Goal: Information Seeking & Learning: Learn about a topic

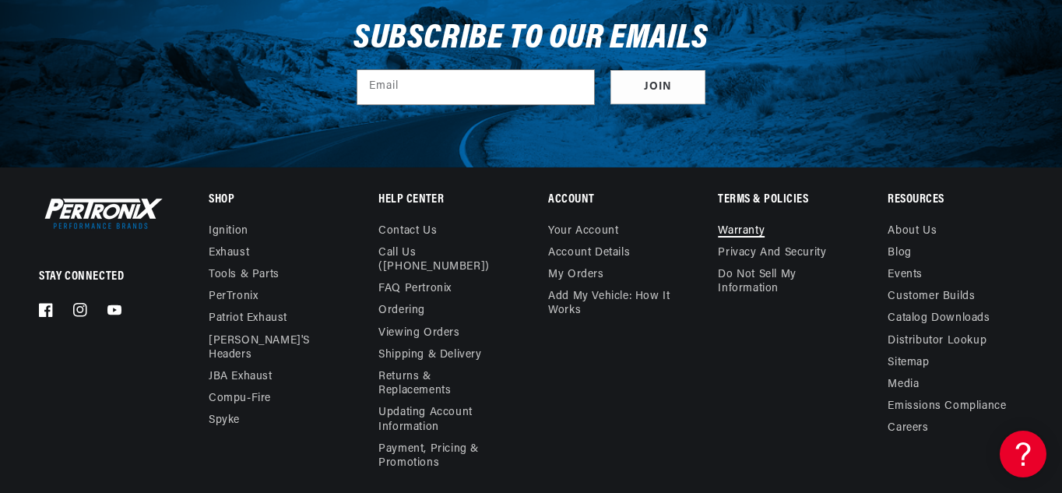
click at [741, 231] on link "Warranty" at bounding box center [741, 233] width 47 height 18
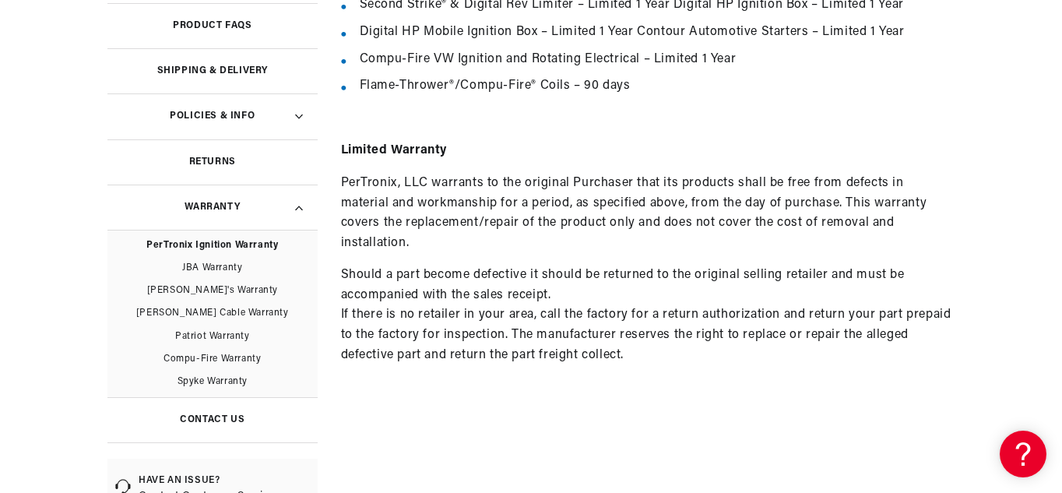
scroll to position [0, 922]
click at [206, 205] on h3 "Warranty" at bounding box center [211, 207] width 55 height 8
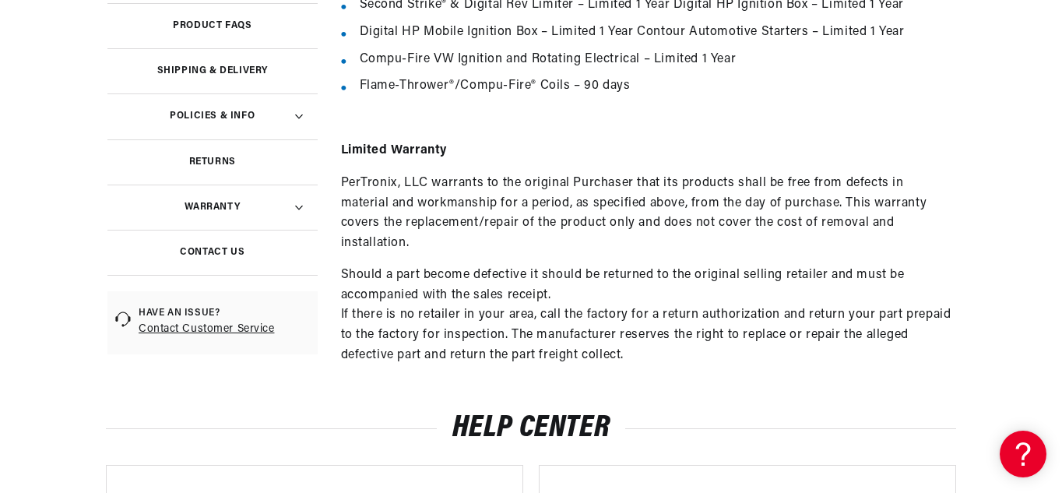
scroll to position [0, 1843]
click at [302, 206] on icon at bounding box center [298, 208] width 11 height 5
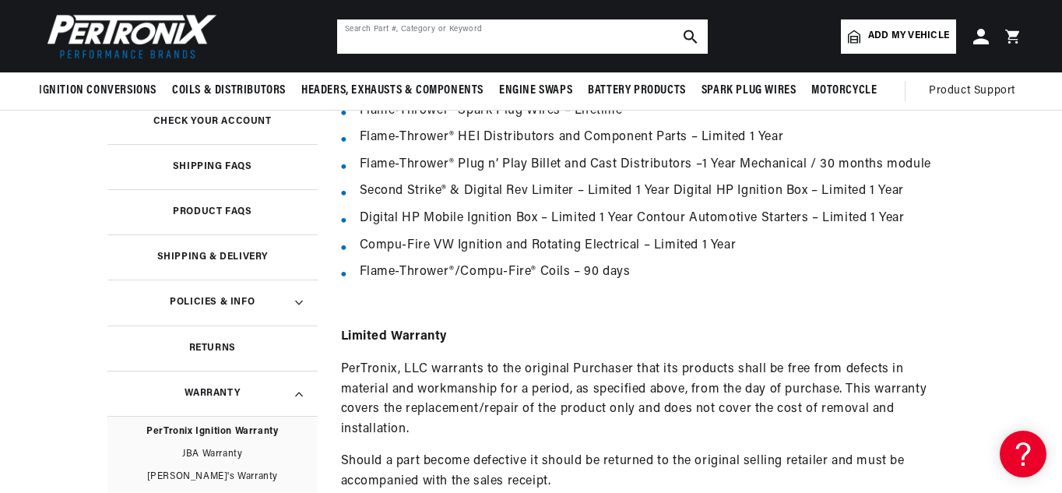
click at [357, 36] on input "text" at bounding box center [522, 36] width 371 height 34
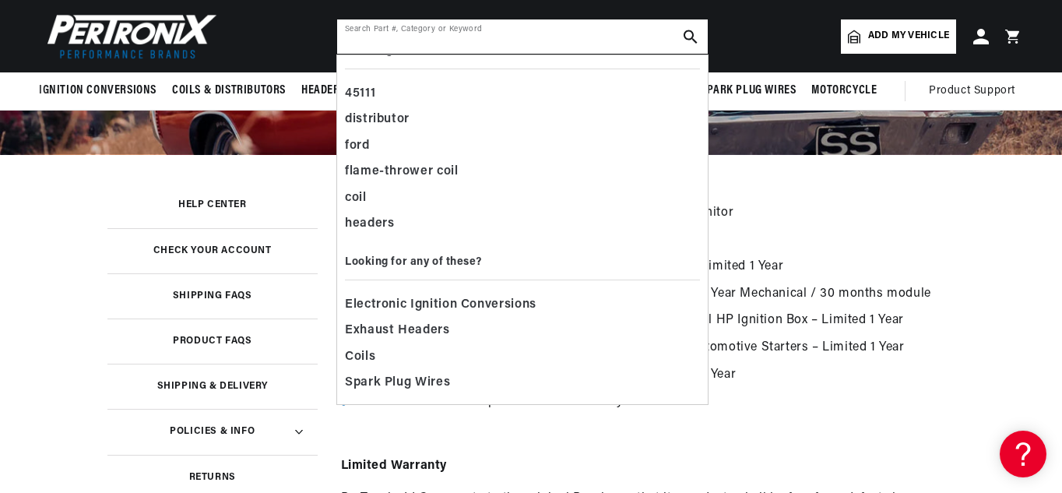
scroll to position [155, 0]
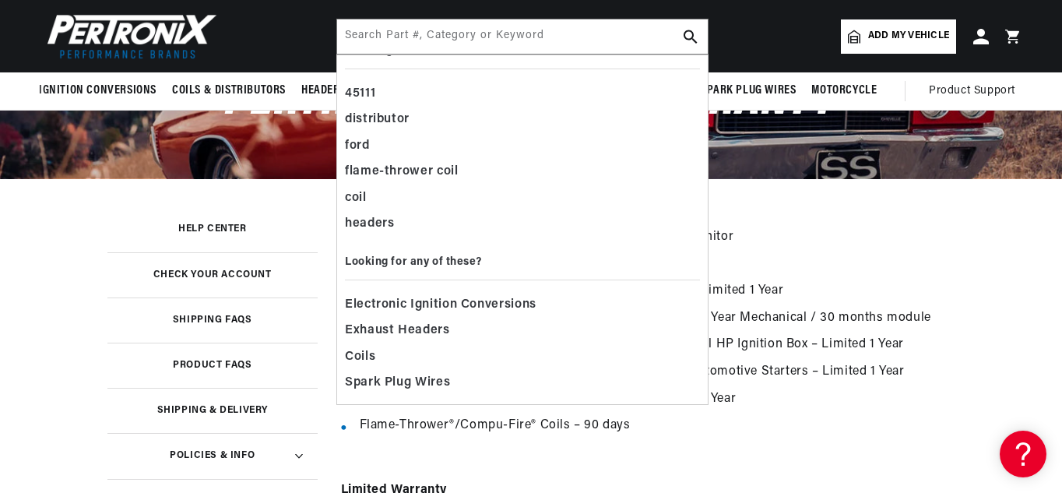
click at [201, 227] on h3 "Help Center" at bounding box center [212, 229] width 69 height 8
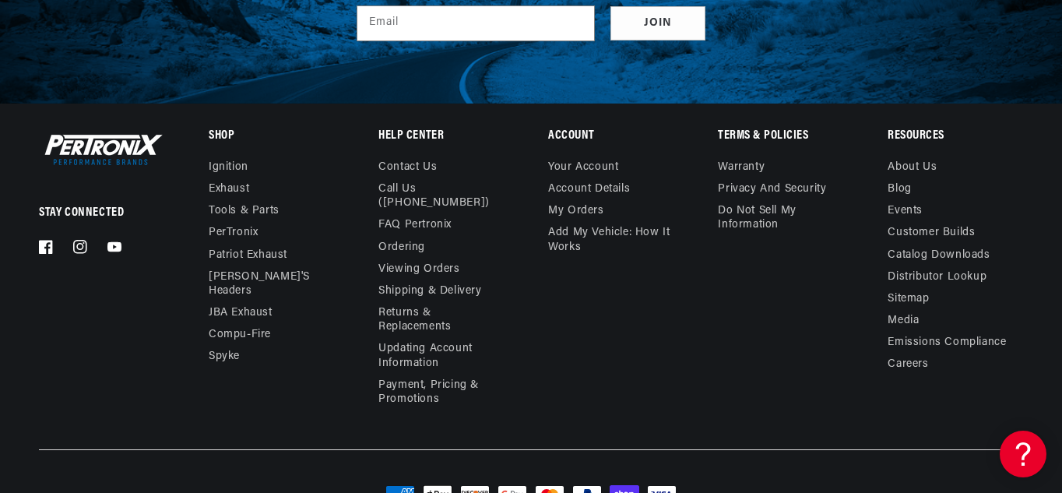
scroll to position [0, 1843]
click at [408, 164] on link "Contact us" at bounding box center [407, 169] width 58 height 18
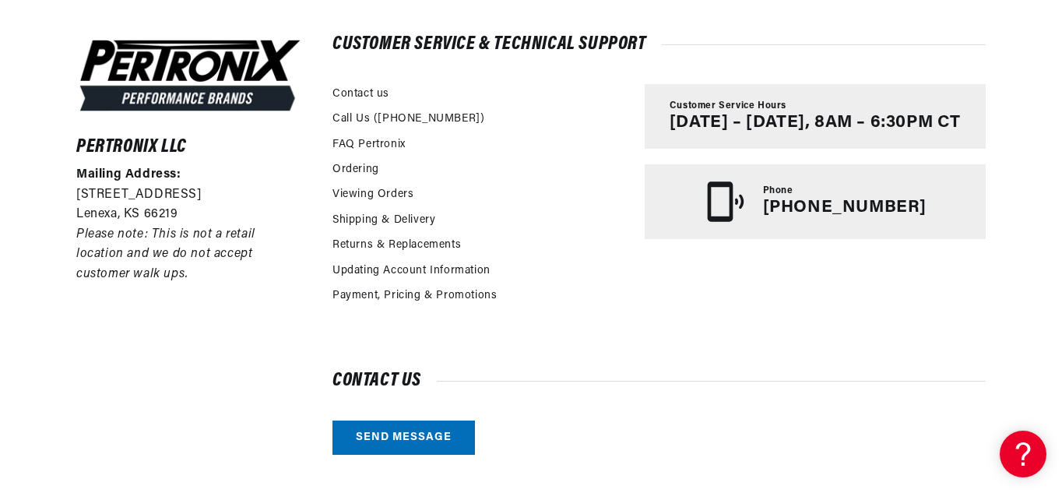
scroll to position [0, 1843]
click at [362, 145] on link "FAQ Pertronix" at bounding box center [368, 144] width 73 height 17
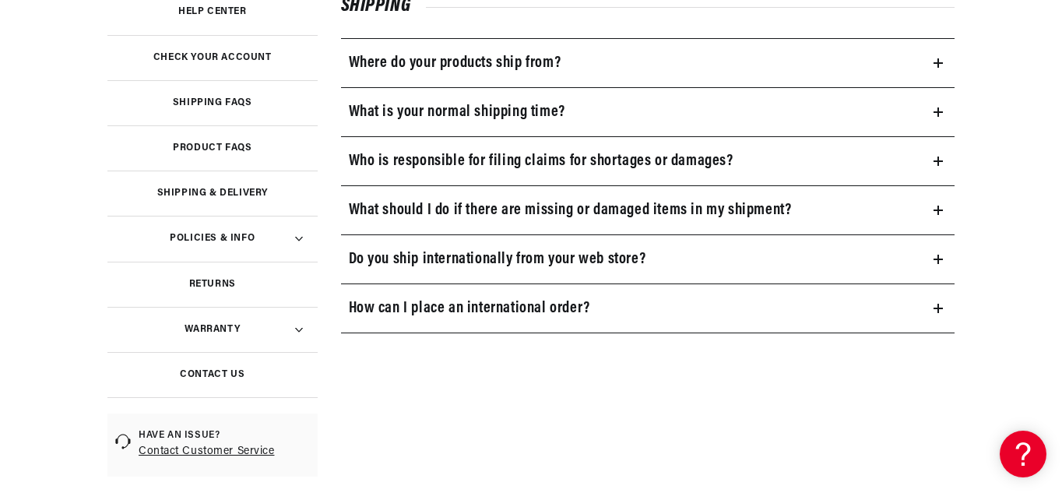
scroll to position [0, 922]
drag, startPoint x: 297, startPoint y: 332, endPoint x: 304, endPoint y: 323, distance: 11.1
click at [297, 330] on icon at bounding box center [298, 330] width 11 height 5
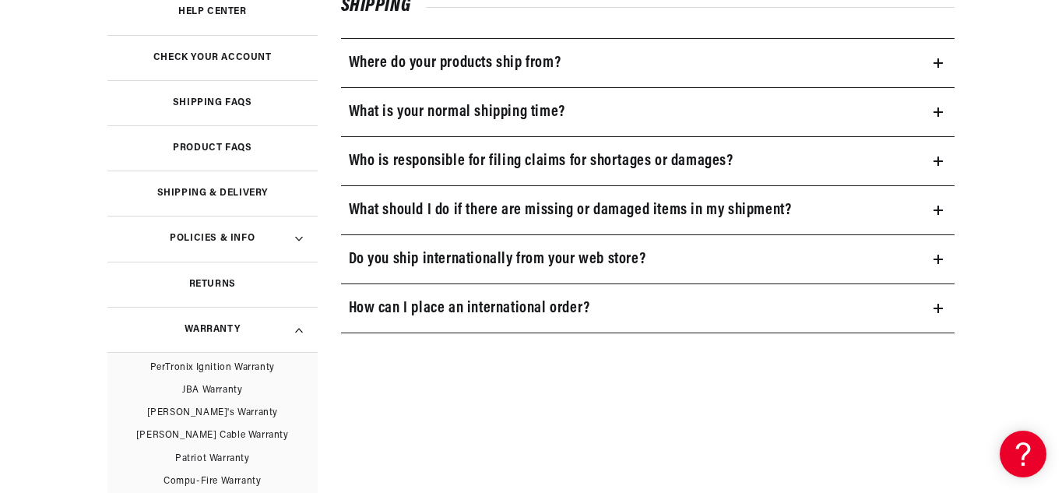
scroll to position [0, 1843]
click at [241, 366] on link "PerTronix Ignition Warranty" at bounding box center [212, 368] width 210 height 23
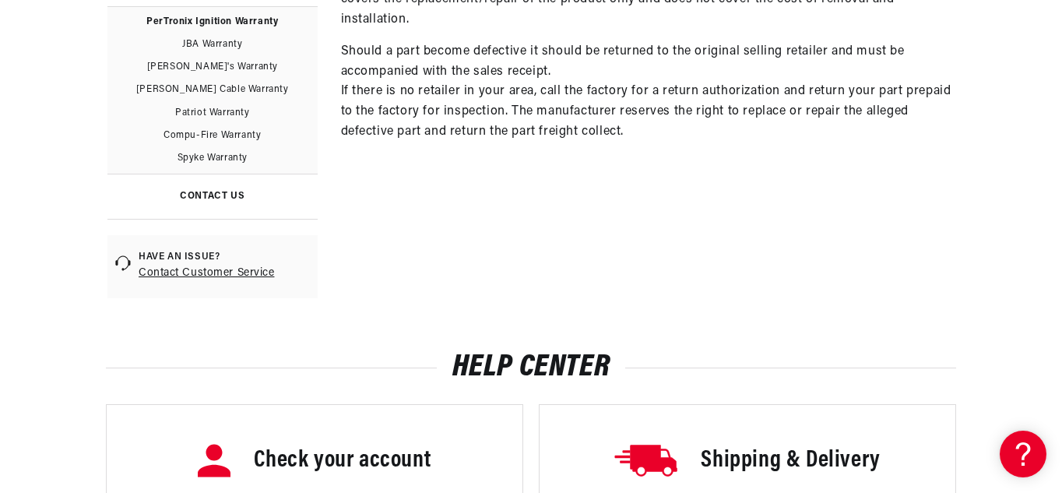
scroll to position [0, 1843]
